Goal: Task Accomplishment & Management: Complete application form

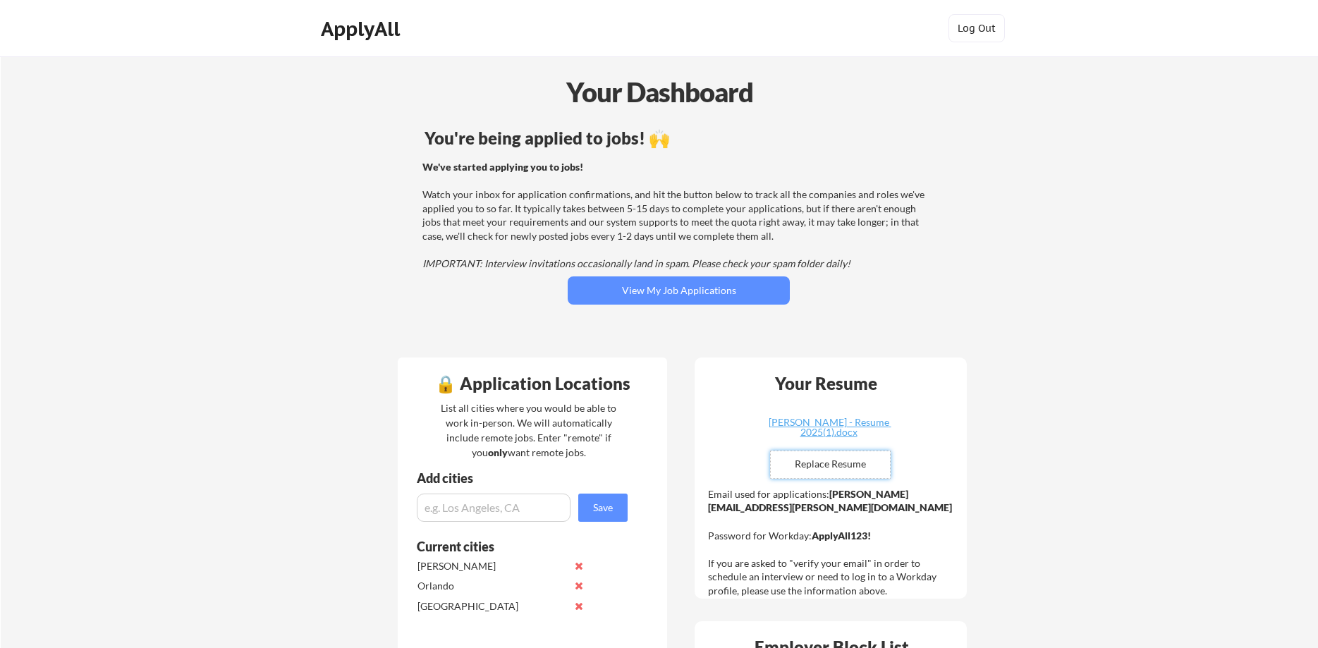
click at [850, 463] on input "file" at bounding box center [830, 464] width 119 height 27
type input "C:\fakepath\[PERSON_NAME] - Resume 2025(1).docx"
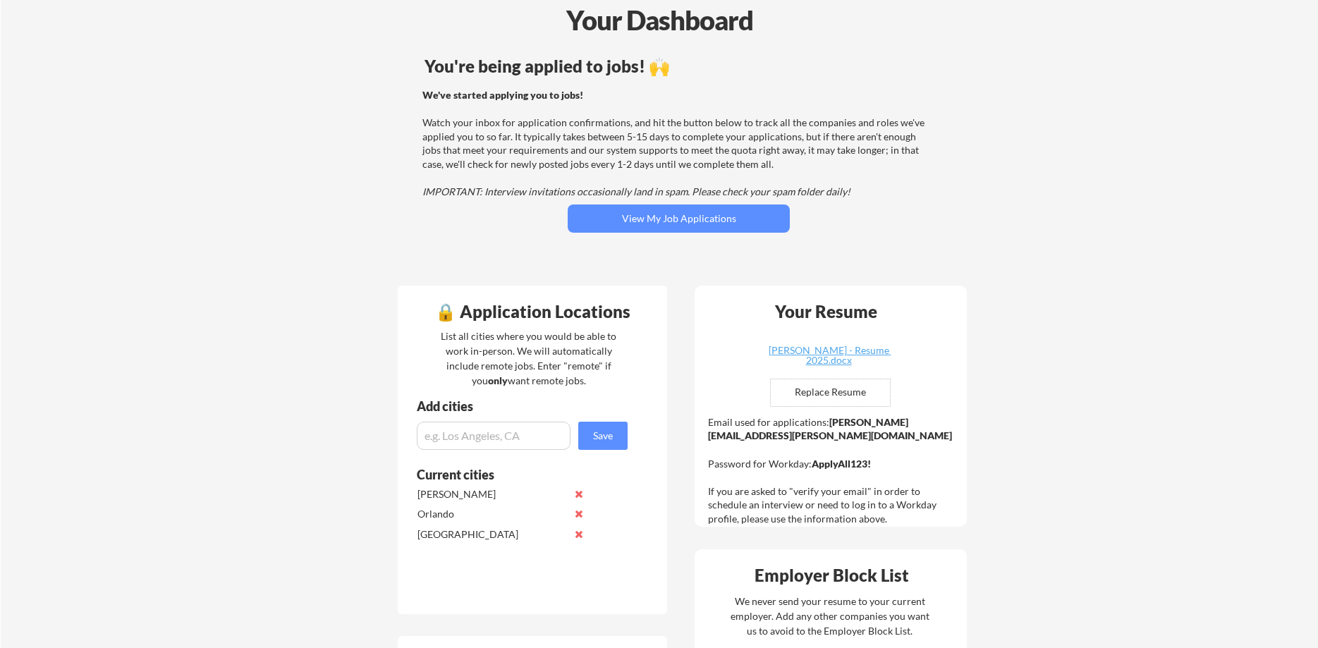
scroll to position [72, 0]
click at [815, 396] on input "file" at bounding box center [830, 392] width 119 height 27
type input "C:\fakepath\[PERSON_NAME] - Resume 2025(1).docx"
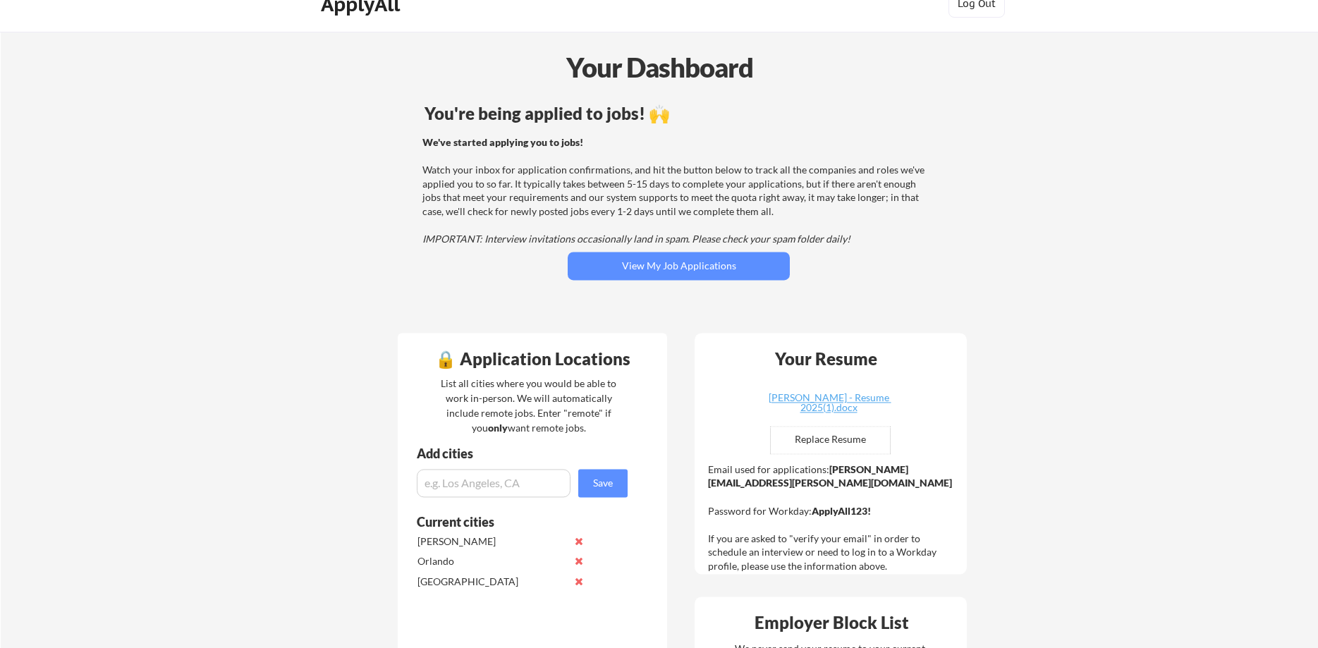
scroll to position [0, 0]
